Goal: Task Accomplishment & Management: Use online tool/utility

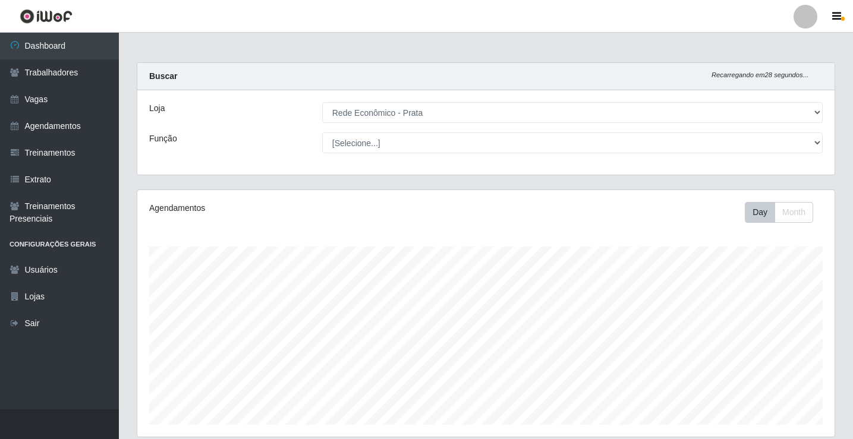
select select "192"
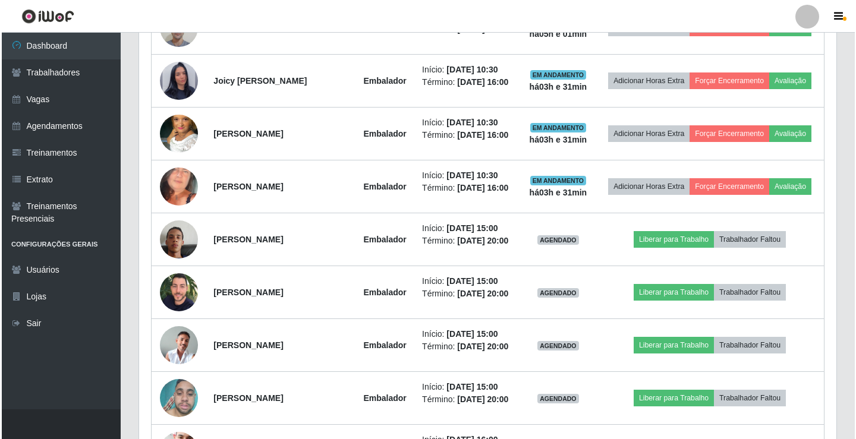
scroll to position [641, 0]
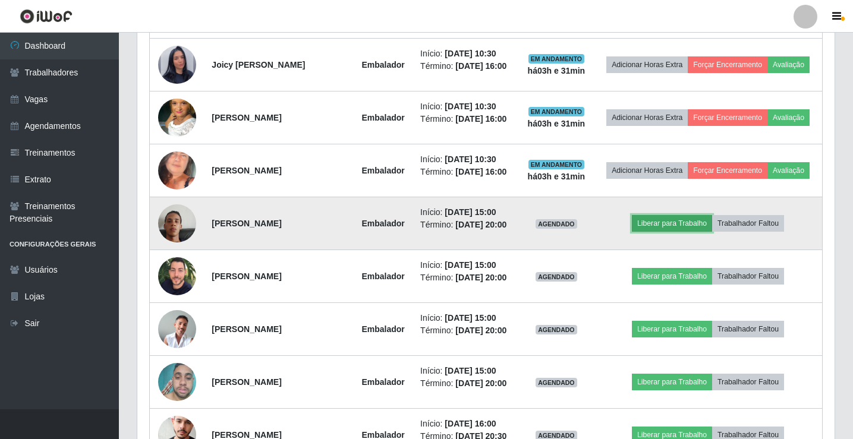
click at [671, 222] on button "Liberar para Trabalho" at bounding box center [672, 223] width 80 height 17
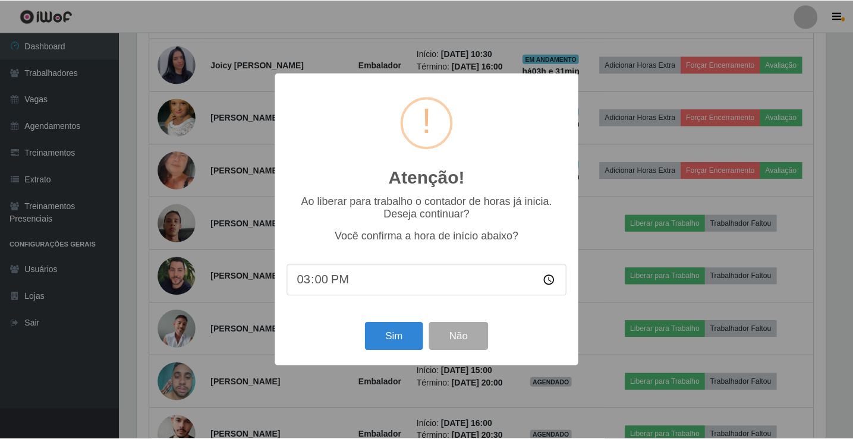
scroll to position [247, 691]
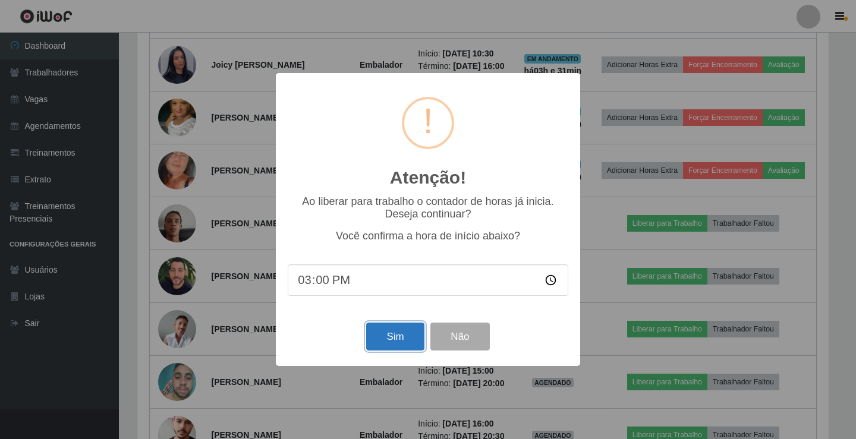
click at [389, 348] on button "Sim" at bounding box center [395, 337] width 58 height 28
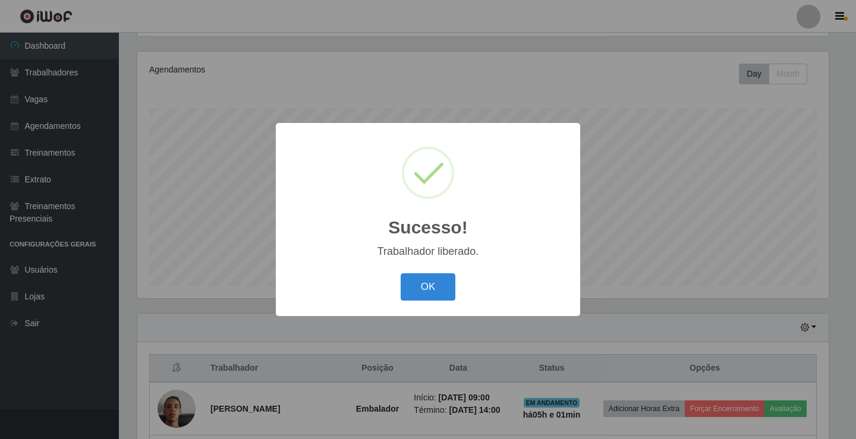
click at [400, 273] on button "OK" at bounding box center [427, 287] width 55 height 28
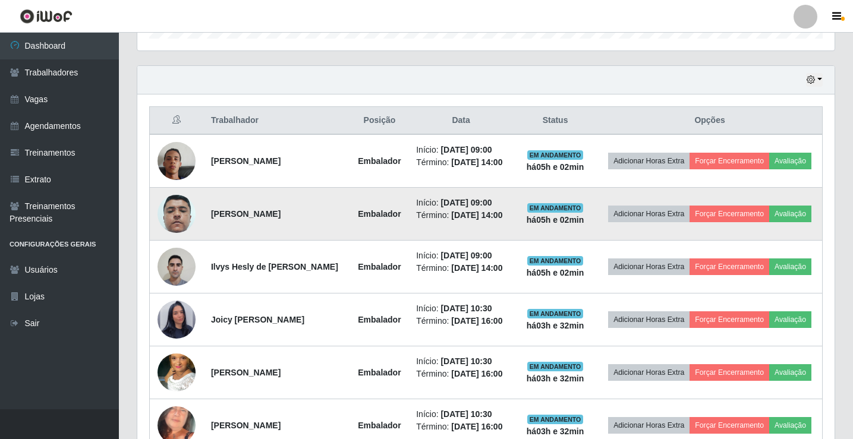
scroll to position [376, 0]
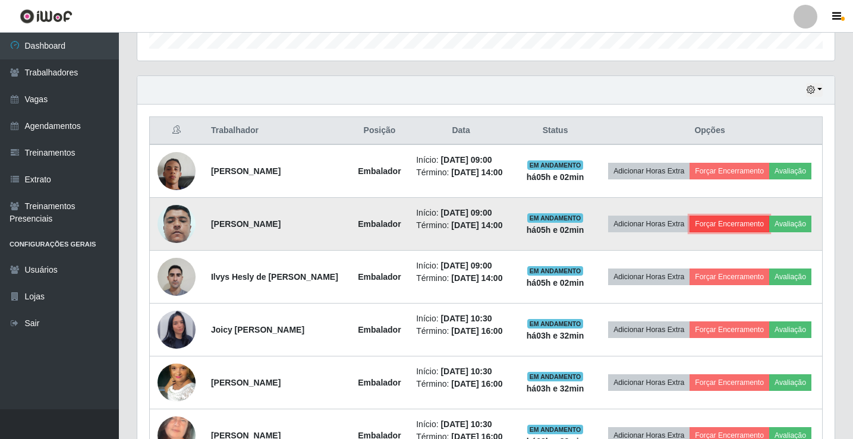
click at [747, 223] on button "Forçar Encerramento" at bounding box center [729, 224] width 80 height 17
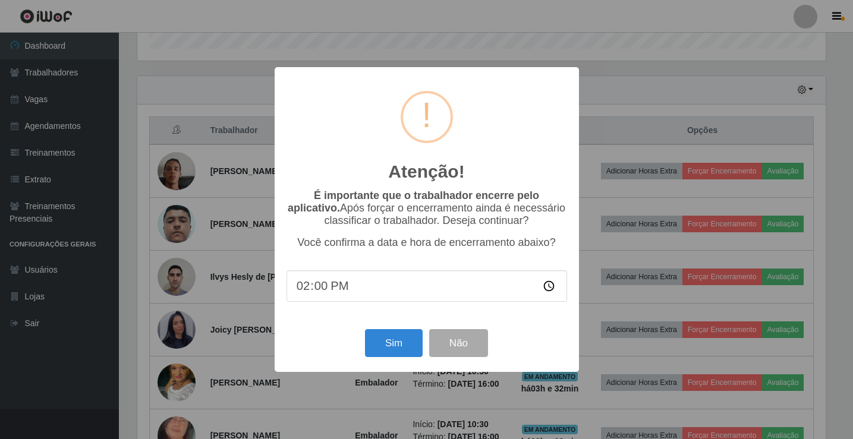
scroll to position [247, 691]
click at [390, 343] on button "Sim" at bounding box center [395, 343] width 58 height 28
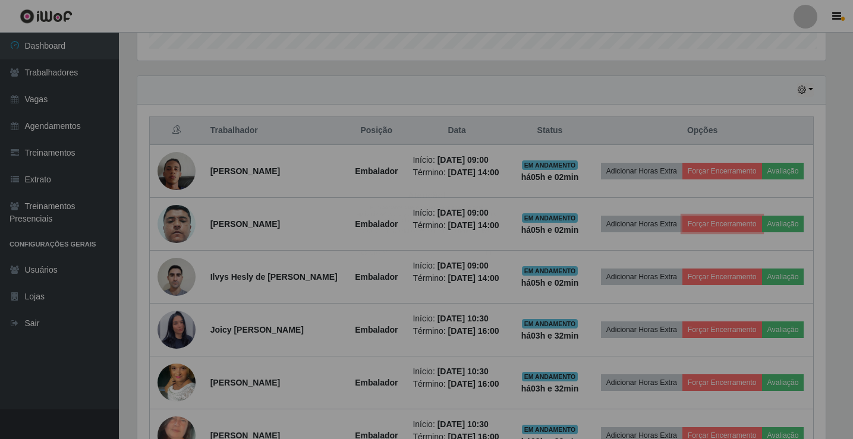
scroll to position [247, 697]
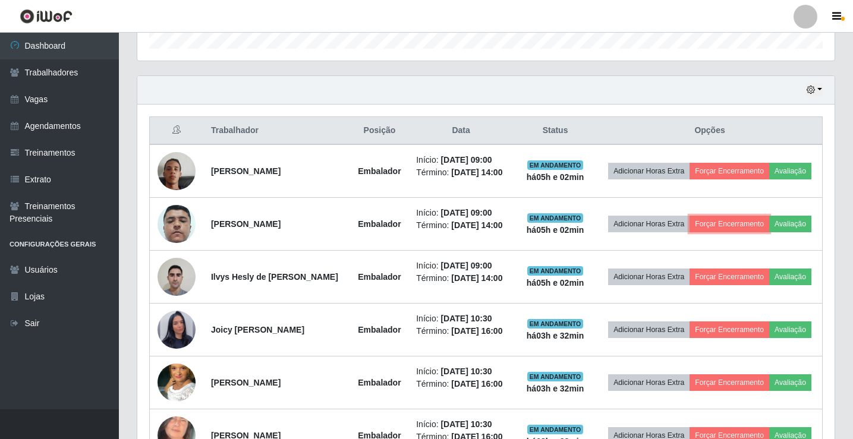
click at [689, 216] on button "Forçar Encerramento" at bounding box center [729, 224] width 80 height 17
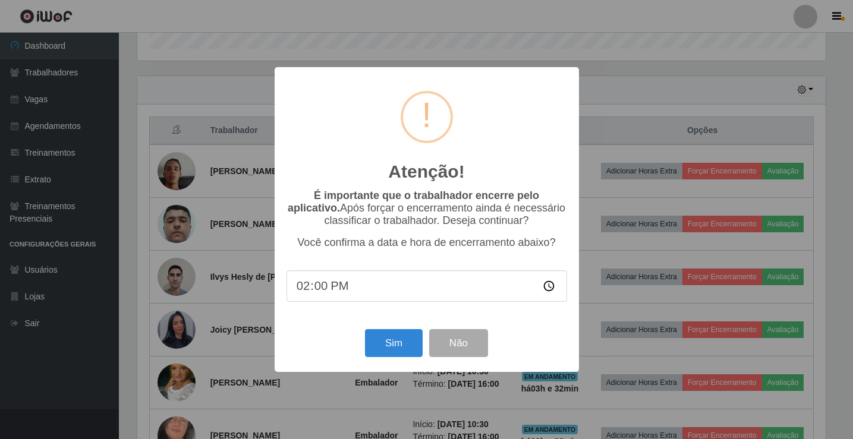
scroll to position [138, 0]
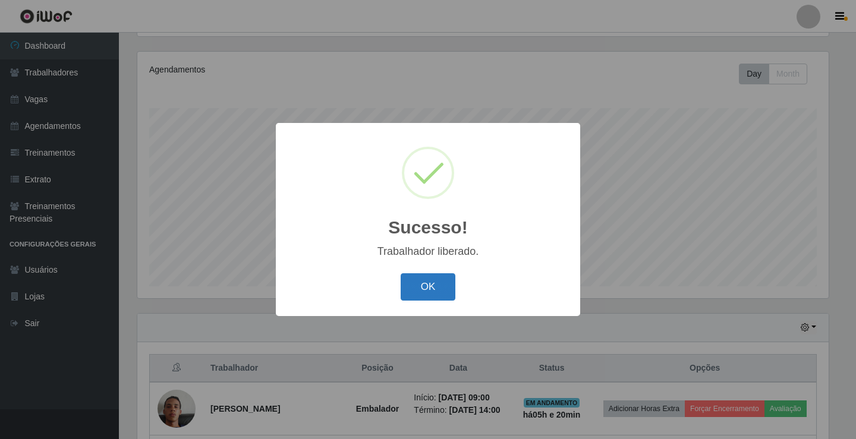
click at [428, 288] on button "OK" at bounding box center [427, 287] width 55 height 28
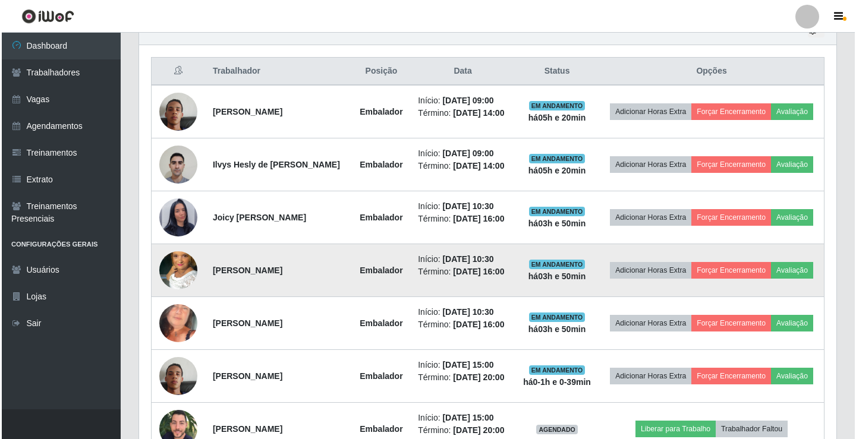
scroll to position [376, 0]
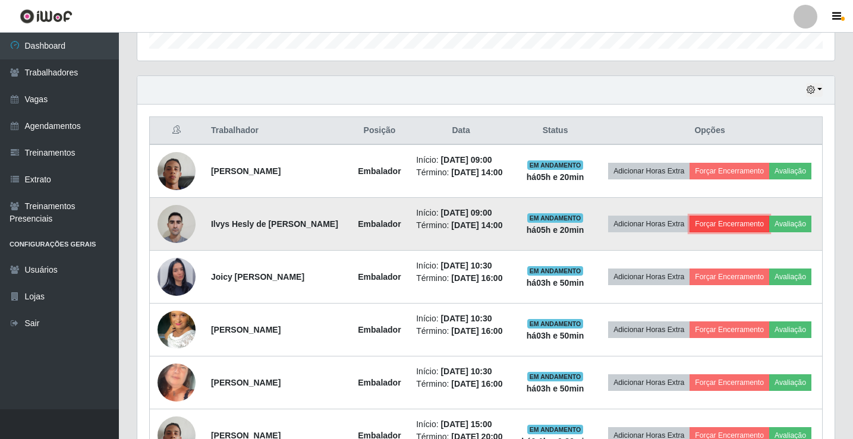
click at [754, 232] on button "Forçar Encerramento" at bounding box center [729, 224] width 80 height 17
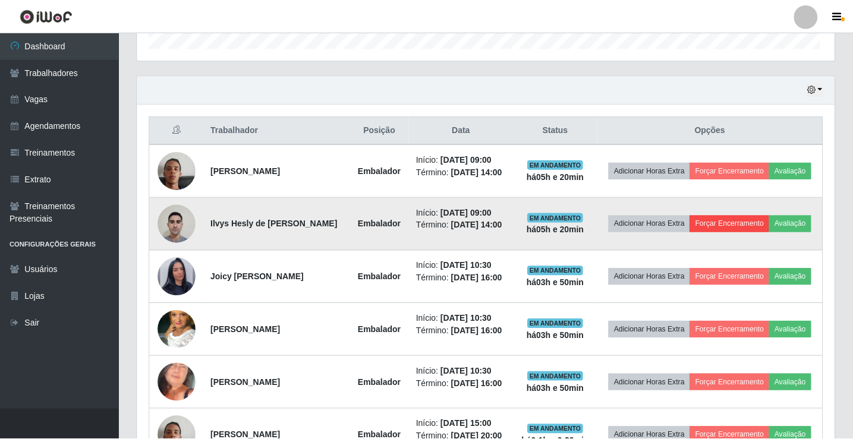
scroll to position [247, 691]
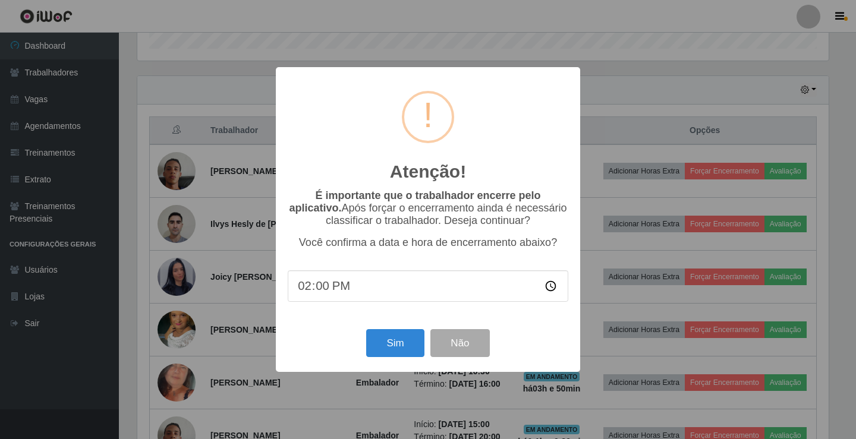
click at [334, 293] on input "14:00" at bounding box center [428, 285] width 280 height 31
click at [321, 291] on input "14:00" at bounding box center [428, 285] width 280 height 31
type input "14:20"
click at [408, 348] on button "Sim" at bounding box center [395, 343] width 58 height 28
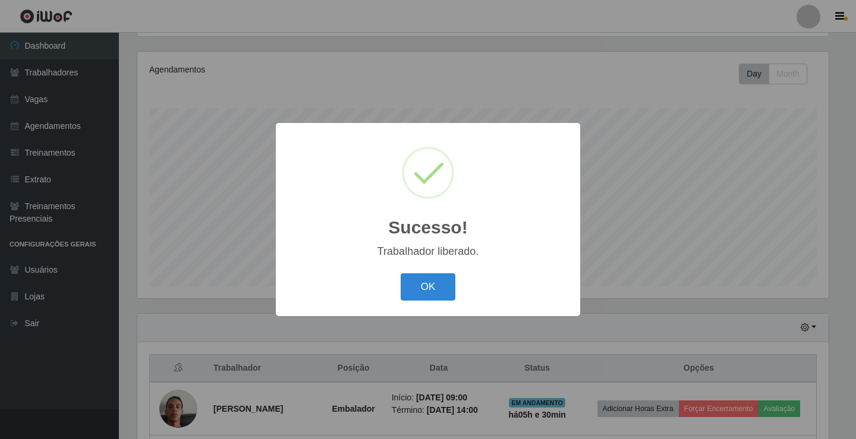
click button "OK" at bounding box center [427, 287] width 55 height 28
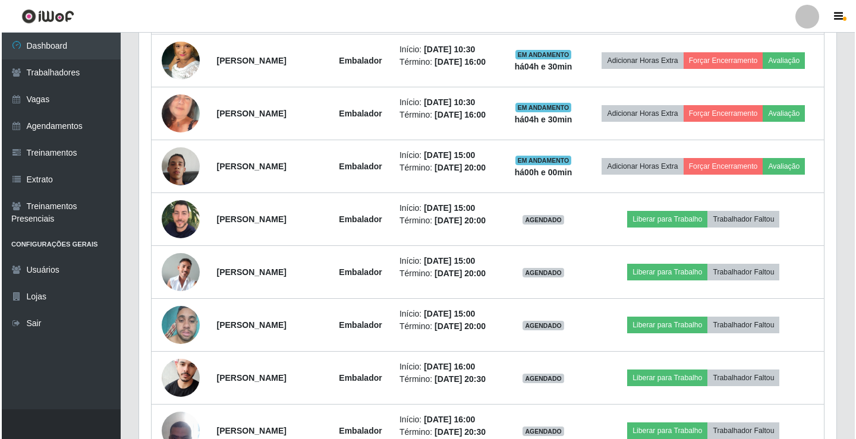
scroll to position [614, 0]
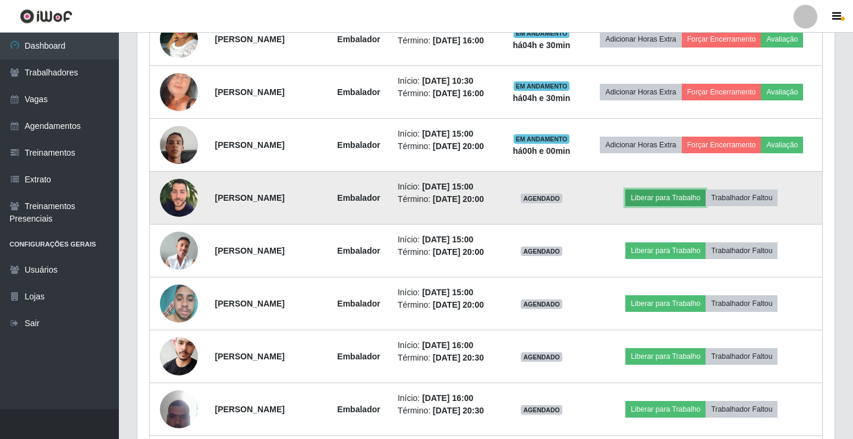
click at [671, 193] on button "Liberar para Trabalho" at bounding box center [665, 198] width 80 height 17
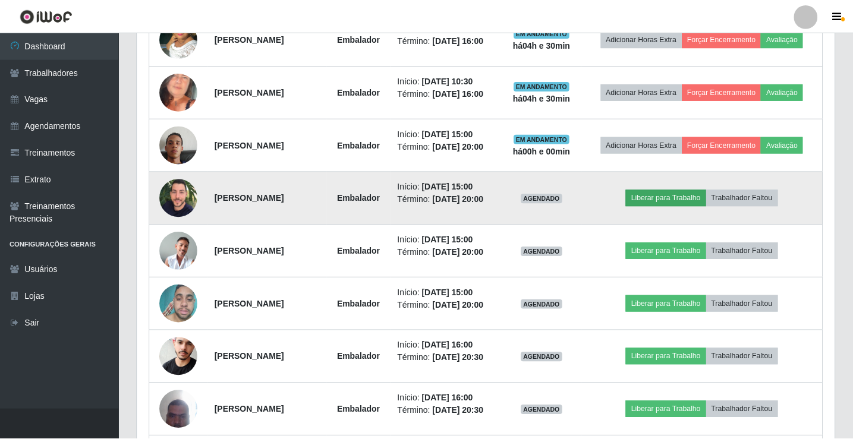
scroll to position [247, 691]
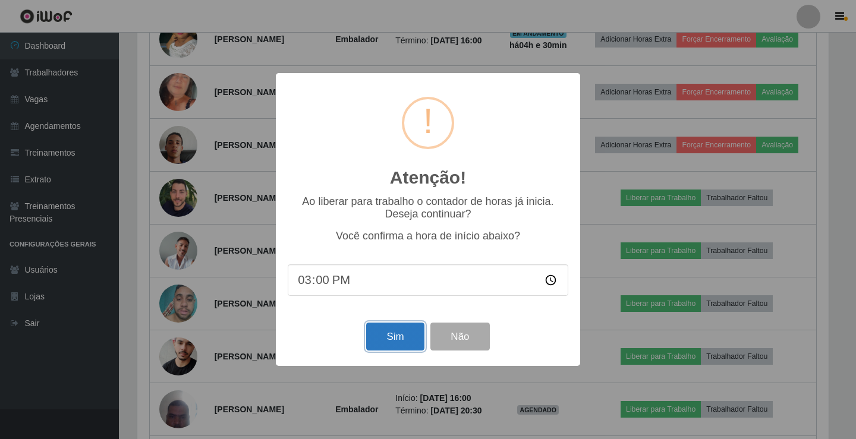
click at [392, 335] on button "Sim" at bounding box center [395, 337] width 58 height 28
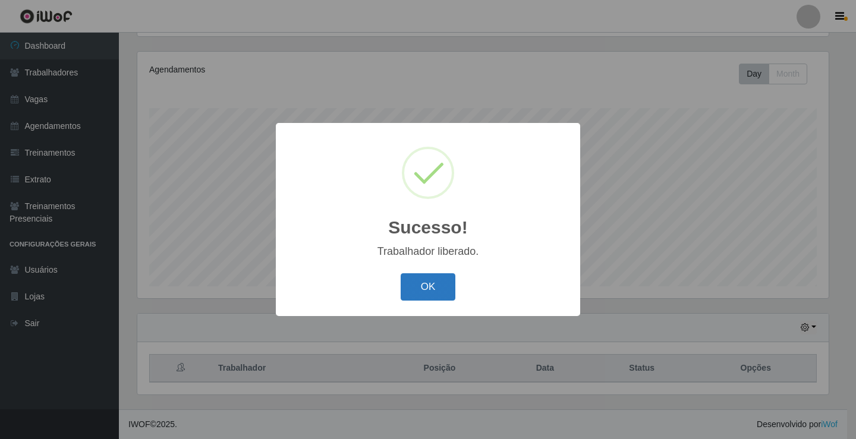
click at [436, 281] on button "OK" at bounding box center [427, 287] width 55 height 28
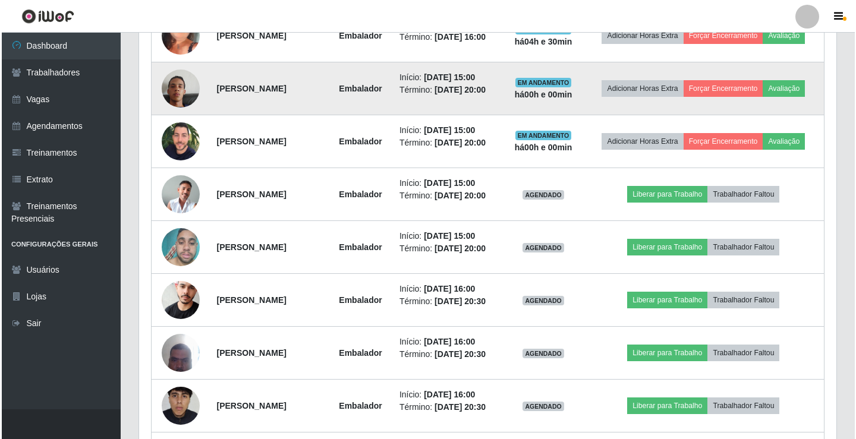
scroll to position [714, 0]
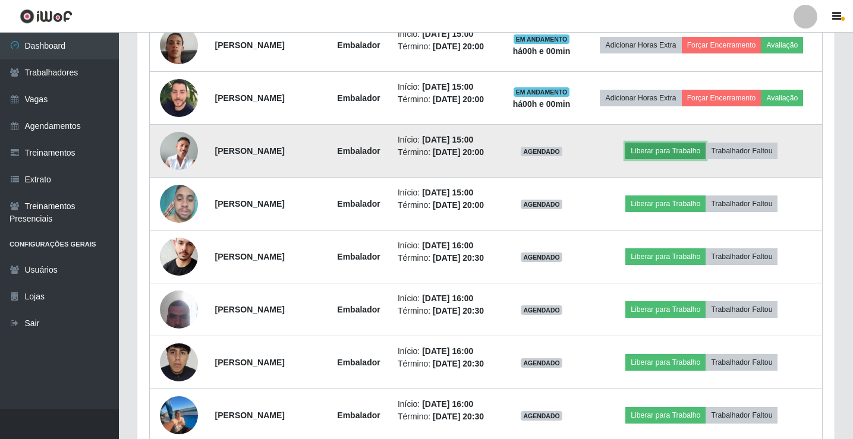
click at [679, 146] on button "Liberar para Trabalho" at bounding box center [665, 151] width 80 height 17
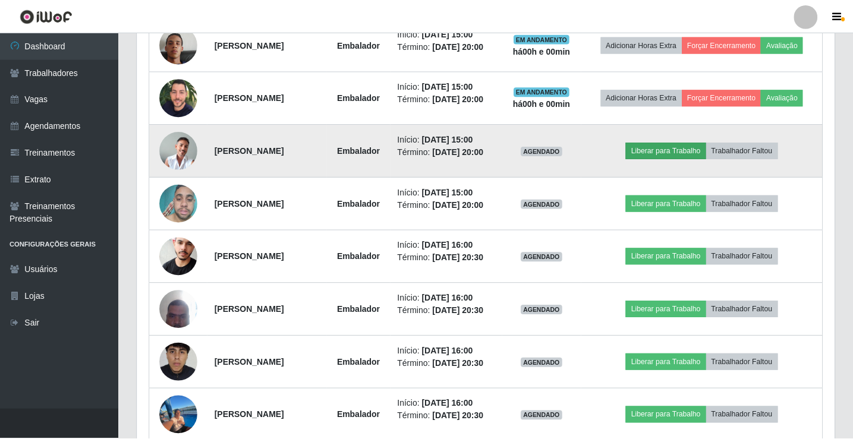
scroll to position [247, 691]
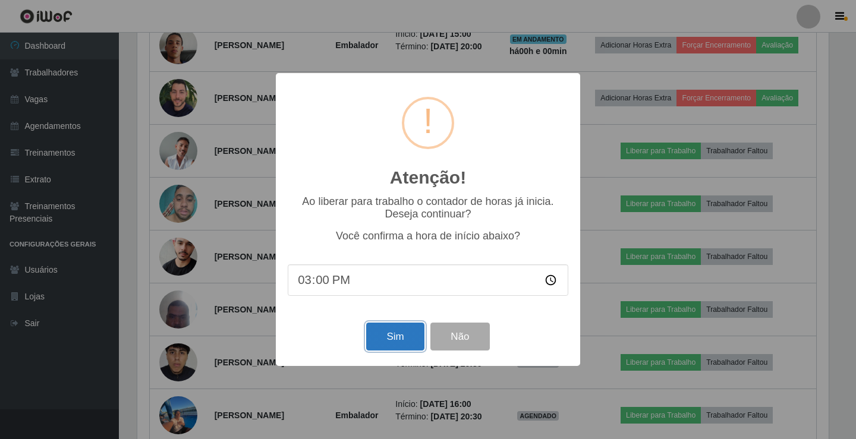
click at [405, 337] on button "Sim" at bounding box center [395, 337] width 58 height 28
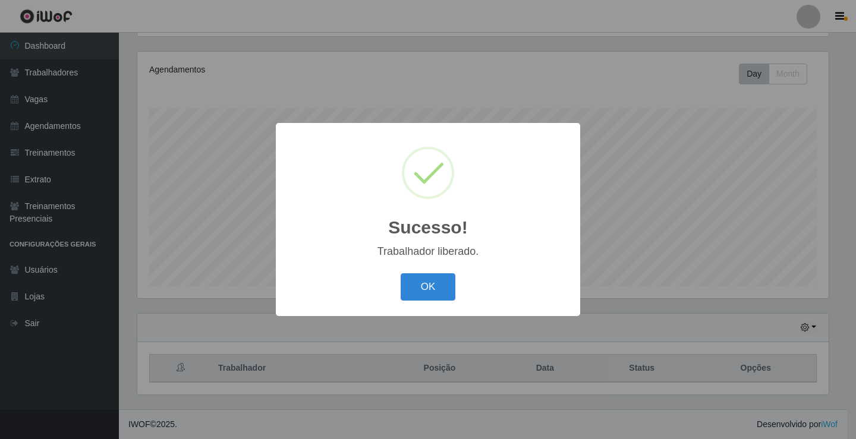
click at [400, 273] on button "OK" at bounding box center [427, 287] width 55 height 28
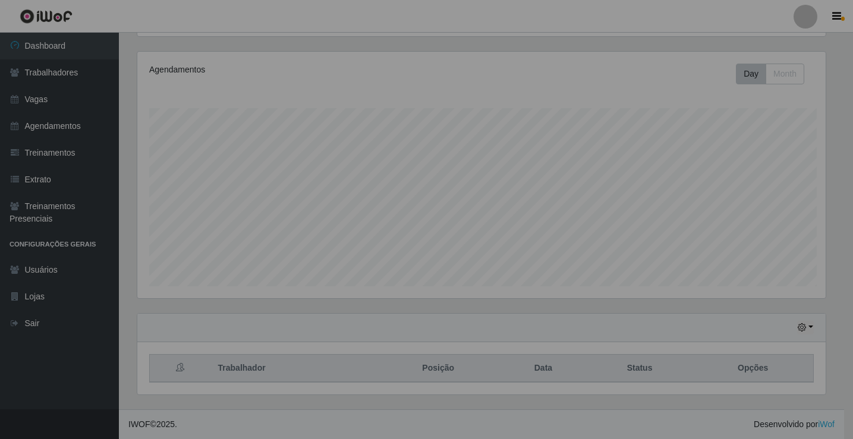
scroll to position [247, 697]
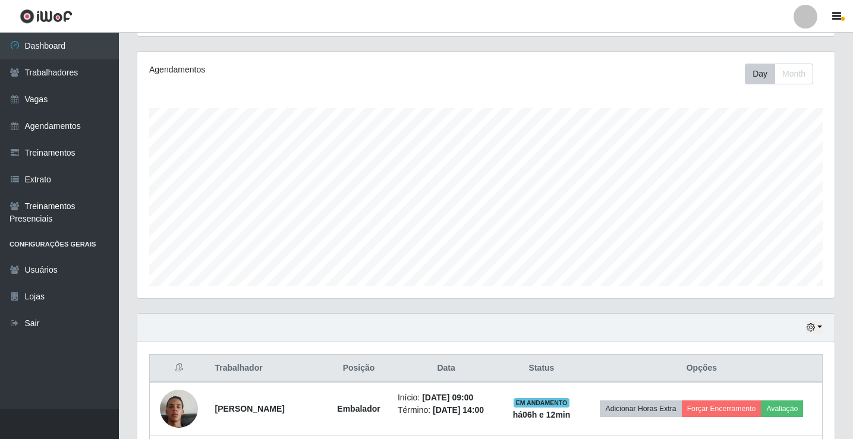
click at [200, 295] on div "Agendamentos Day Month 04/09 Agendamentos 93" at bounding box center [485, 175] width 697 height 247
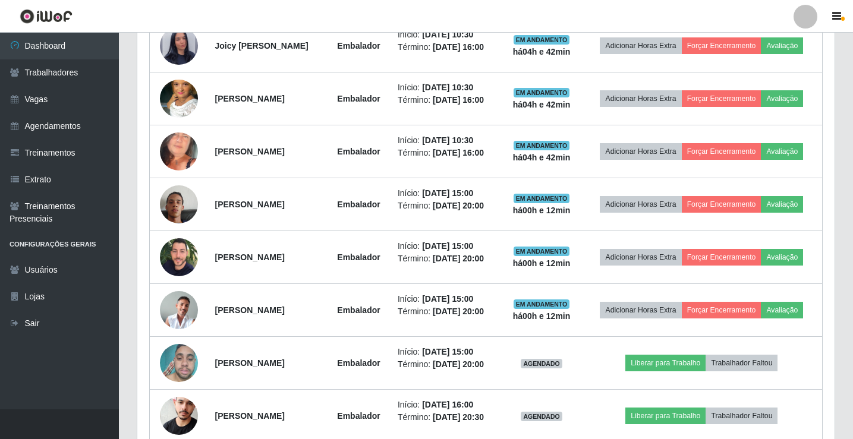
scroll to position [614, 0]
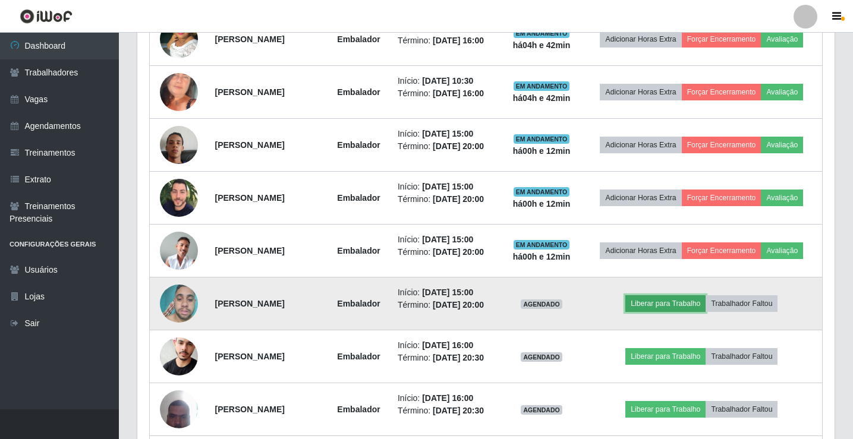
click at [673, 308] on button "Liberar para Trabalho" at bounding box center [665, 303] width 80 height 17
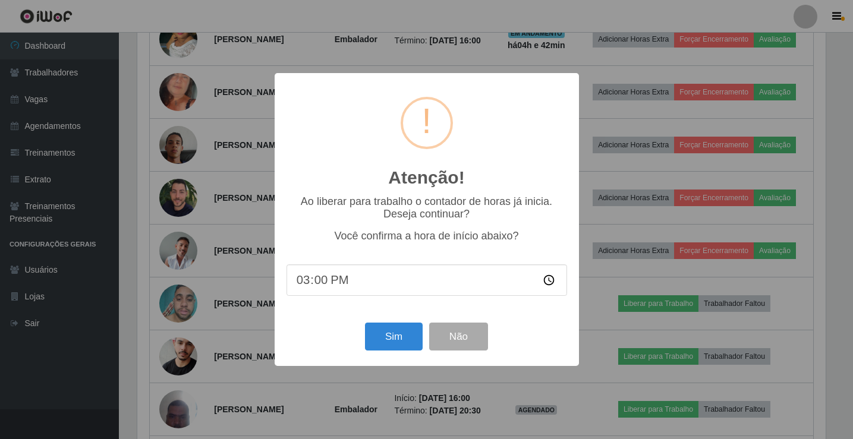
scroll to position [247, 691]
click at [384, 340] on button "Sim" at bounding box center [395, 337] width 58 height 28
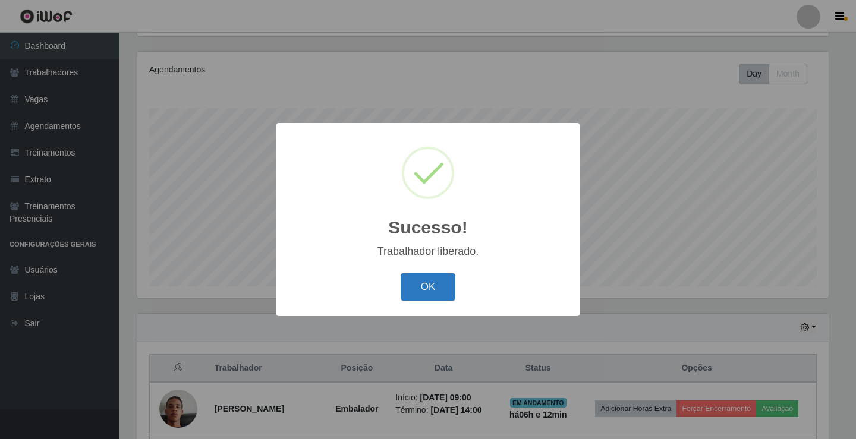
click at [434, 283] on button "OK" at bounding box center [427, 287] width 55 height 28
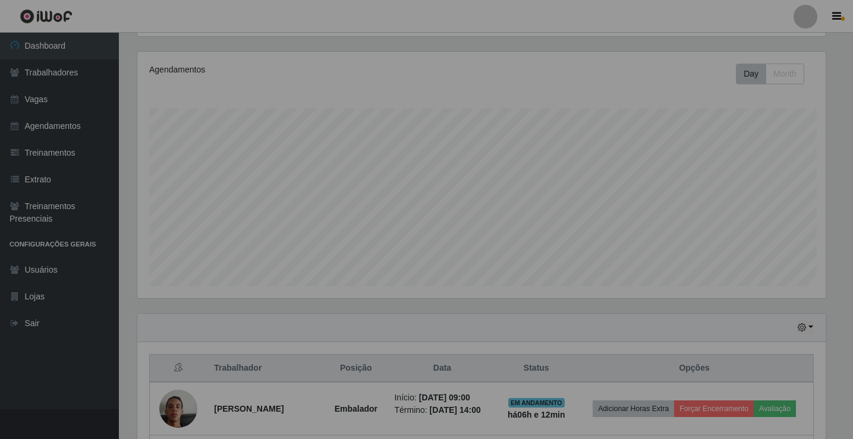
scroll to position [247, 697]
